Goal: Transaction & Acquisition: Download file/media

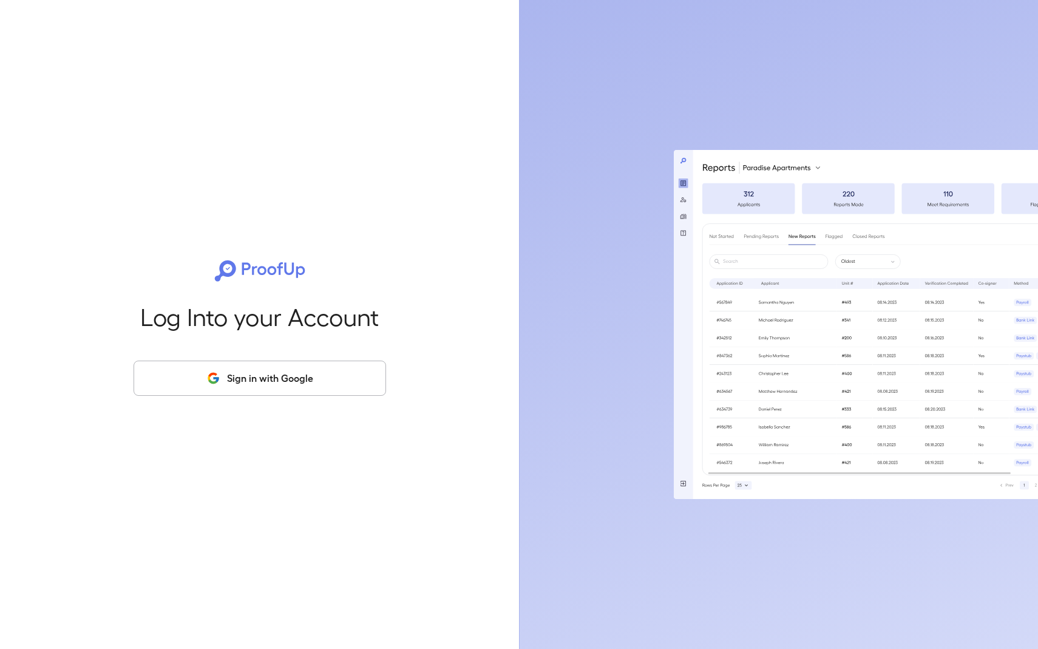
click at [237, 392] on button "Sign in with Google" at bounding box center [260, 378] width 253 height 35
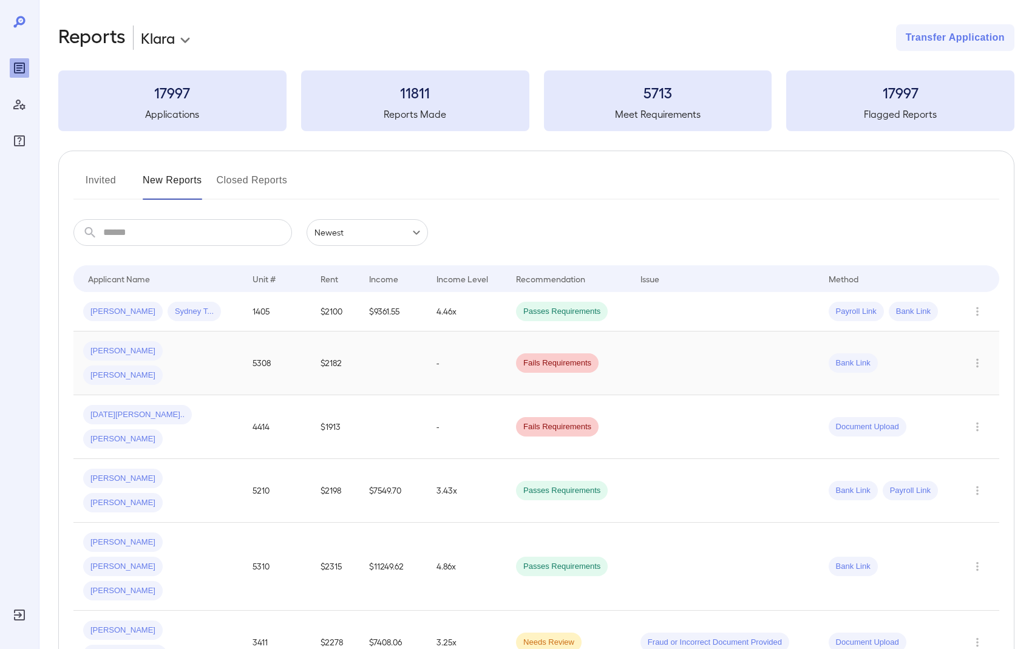
click at [141, 355] on span "Yasmine S..." at bounding box center [123, 352] width 80 height 12
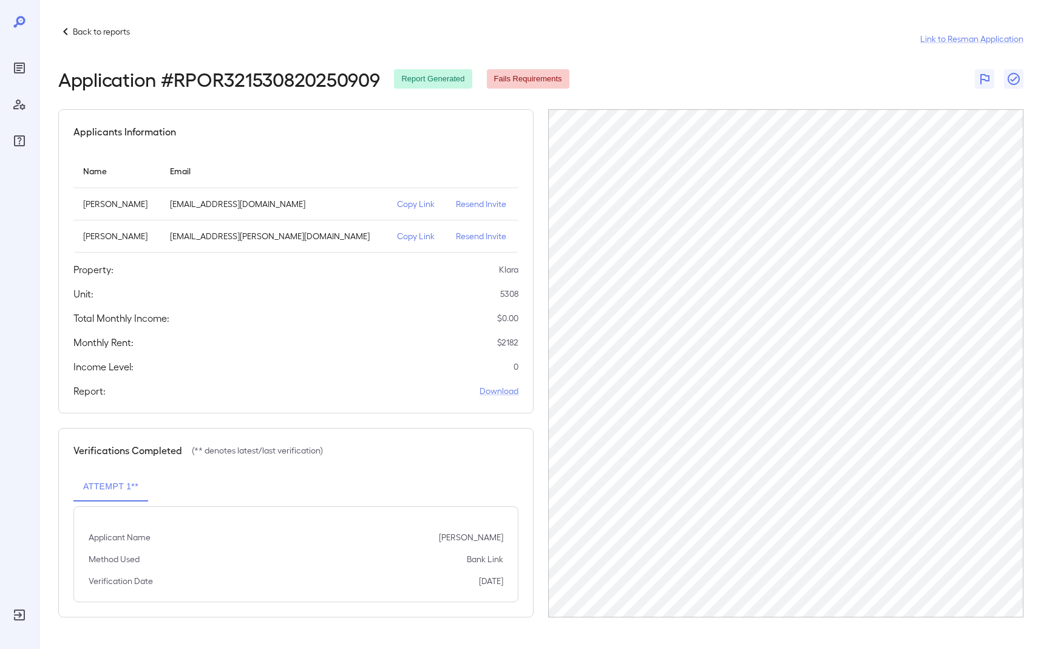
click at [503, 397] on div "Report: Download" at bounding box center [295, 391] width 445 height 15
click at [502, 388] on link "Download" at bounding box center [499, 391] width 39 height 12
